Goal: Task Accomplishment & Management: Use online tool/utility

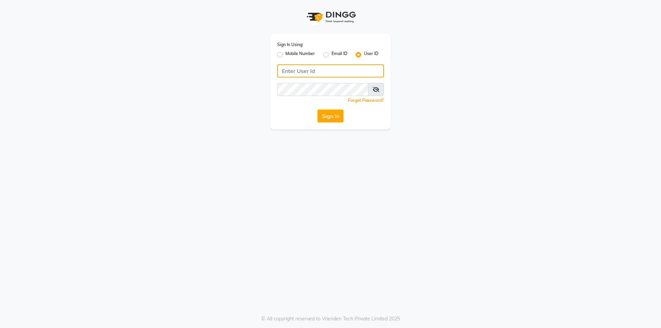
type input "7860000795"
click at [286, 54] on label "Mobile Number" at bounding box center [301, 55] width 30 height 8
click at [286, 54] on input "Mobile Number" at bounding box center [288, 53] width 4 height 4
radio input "true"
radio input "false"
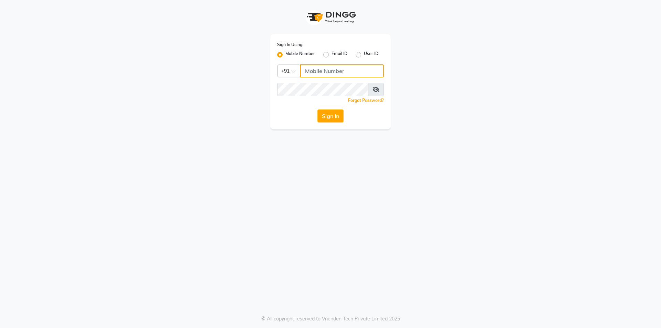
click at [316, 74] on input "Username" at bounding box center [342, 70] width 84 height 13
type input "7860000186"
click at [323, 116] on button "Sign In" at bounding box center [331, 116] width 26 height 13
